Goal: Information Seeking & Learning: Learn about a topic

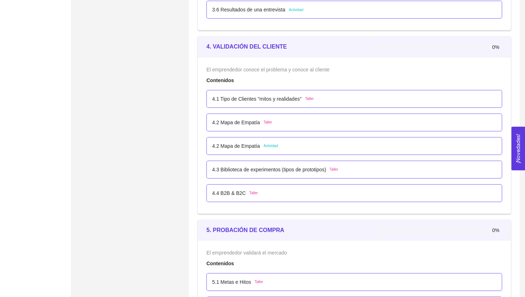
scroll to position [1139, 0]
click at [271, 102] on p "4.1 Tipo de Clientes "mitos y realidades"" at bounding box center [256, 99] width 89 height 8
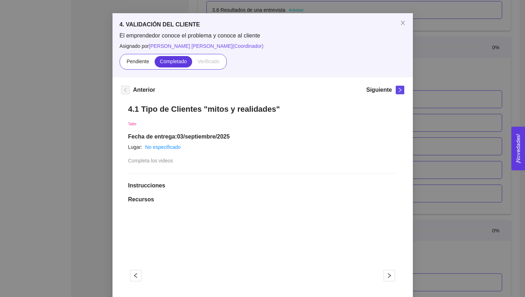
scroll to position [18, 0]
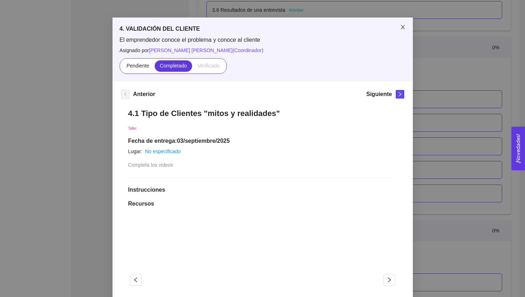
click at [404, 31] on span "Close" at bounding box center [403, 27] width 20 height 20
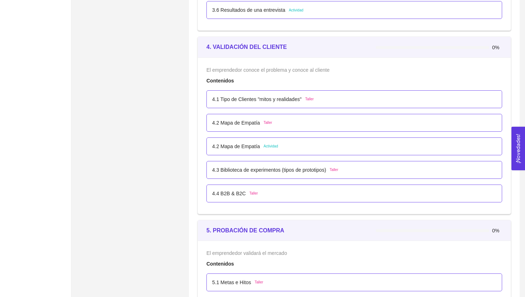
click at [310, 147] on div "4.2 Mapa de Empatía Actividad" at bounding box center [354, 146] width 284 height 8
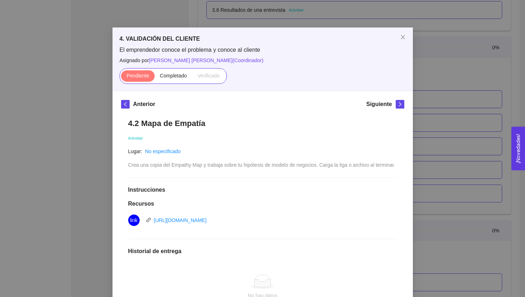
scroll to position [0, 0]
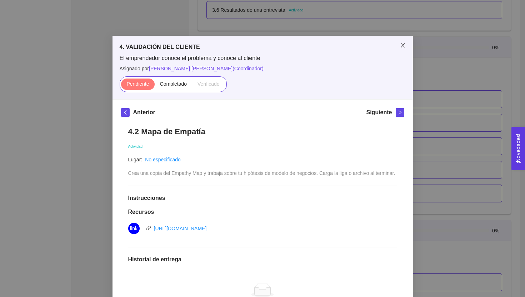
click at [406, 48] on span "Close" at bounding box center [403, 46] width 20 height 20
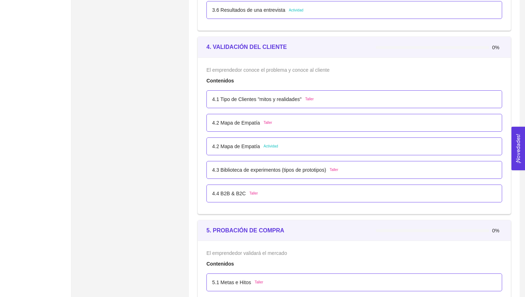
click at [257, 168] on p "4.3 Biblioteca de experimentos (tipos de prototipos)" at bounding box center [269, 170] width 114 height 8
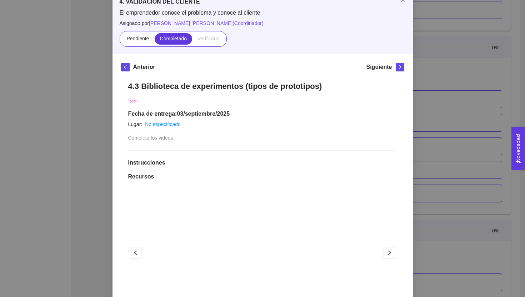
scroll to position [40, 0]
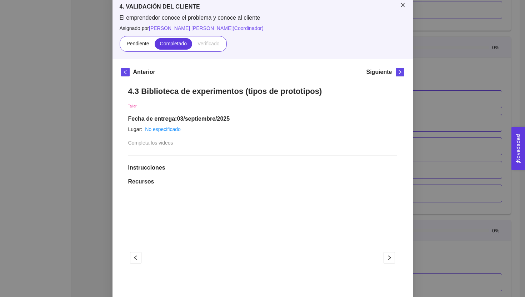
click at [401, 10] on span "Close" at bounding box center [403, 5] width 20 height 20
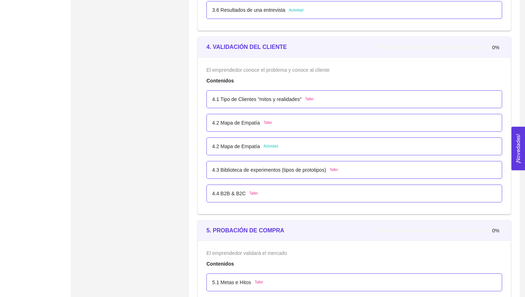
click at [280, 190] on div "4.4 B2B & B2C Taller" at bounding box center [354, 194] width 284 height 8
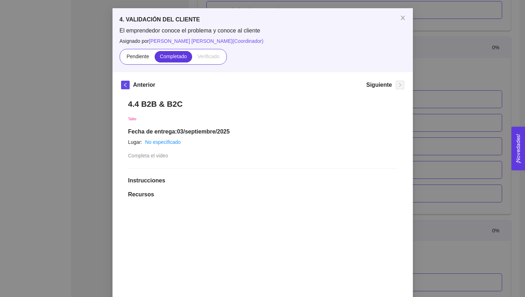
scroll to position [0, 0]
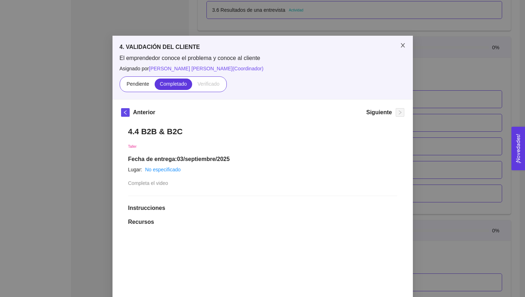
click at [400, 44] on icon "close" at bounding box center [403, 45] width 6 height 6
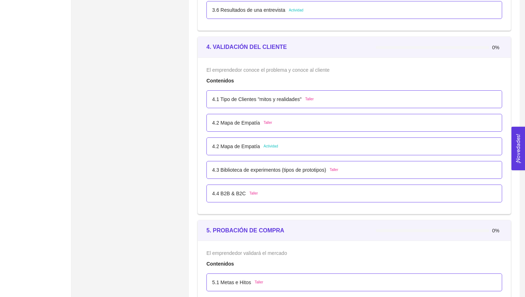
click at [287, 151] on div "4.2 Mapa de Empatía Actividad" at bounding box center [354, 146] width 296 height 18
click at [306, 147] on div "4.2 Mapa de Empatía Actividad" at bounding box center [354, 146] width 284 height 8
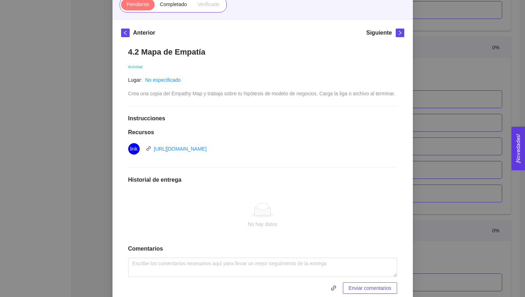
scroll to position [30, 0]
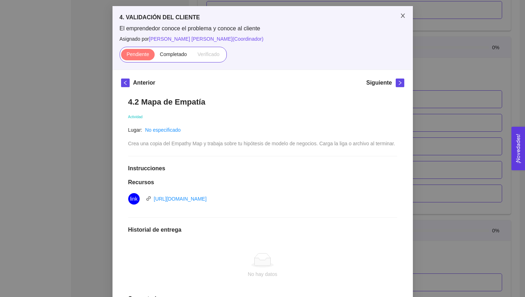
click at [402, 14] on icon "close" at bounding box center [403, 16] width 6 height 6
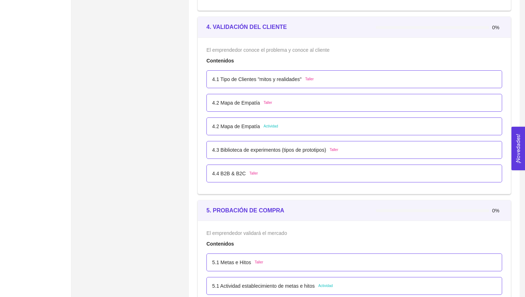
scroll to position [1171, 0]
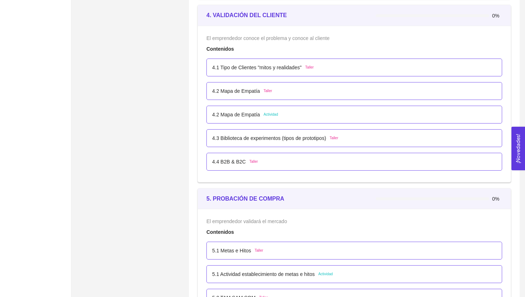
click at [261, 118] on div "4.2 Mapa de Empatía Actividad" at bounding box center [245, 115] width 66 height 8
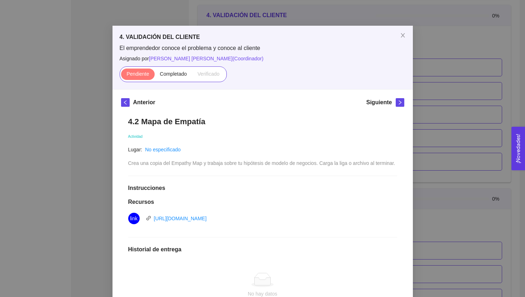
scroll to position [11, 0]
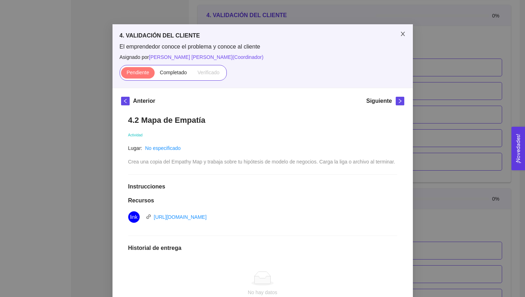
click at [400, 33] on icon "close" at bounding box center [403, 34] width 6 height 6
